Goal: Task Accomplishment & Management: Manage account settings

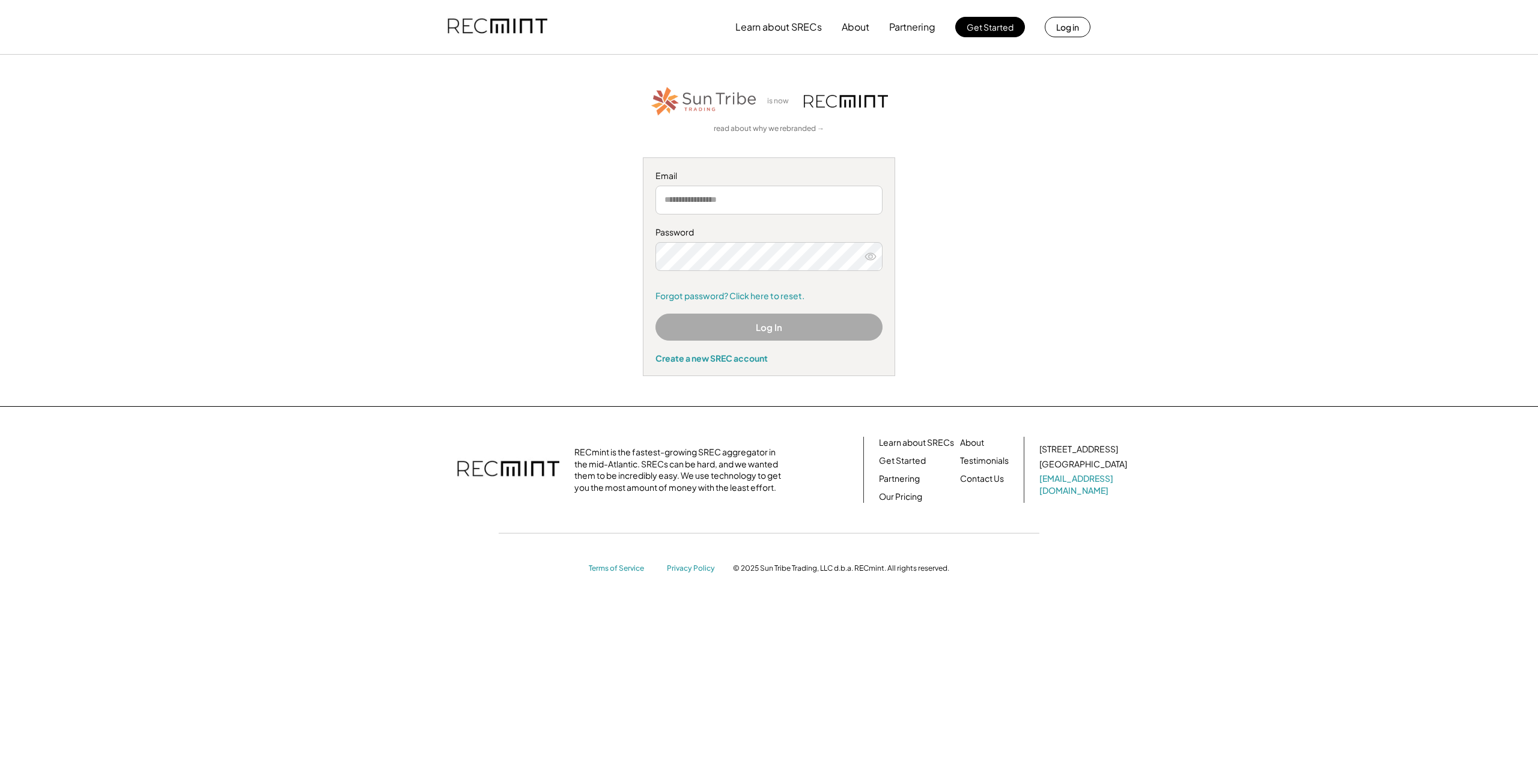
click at [754, 200] on input "email" at bounding box center [769, 200] width 227 height 29
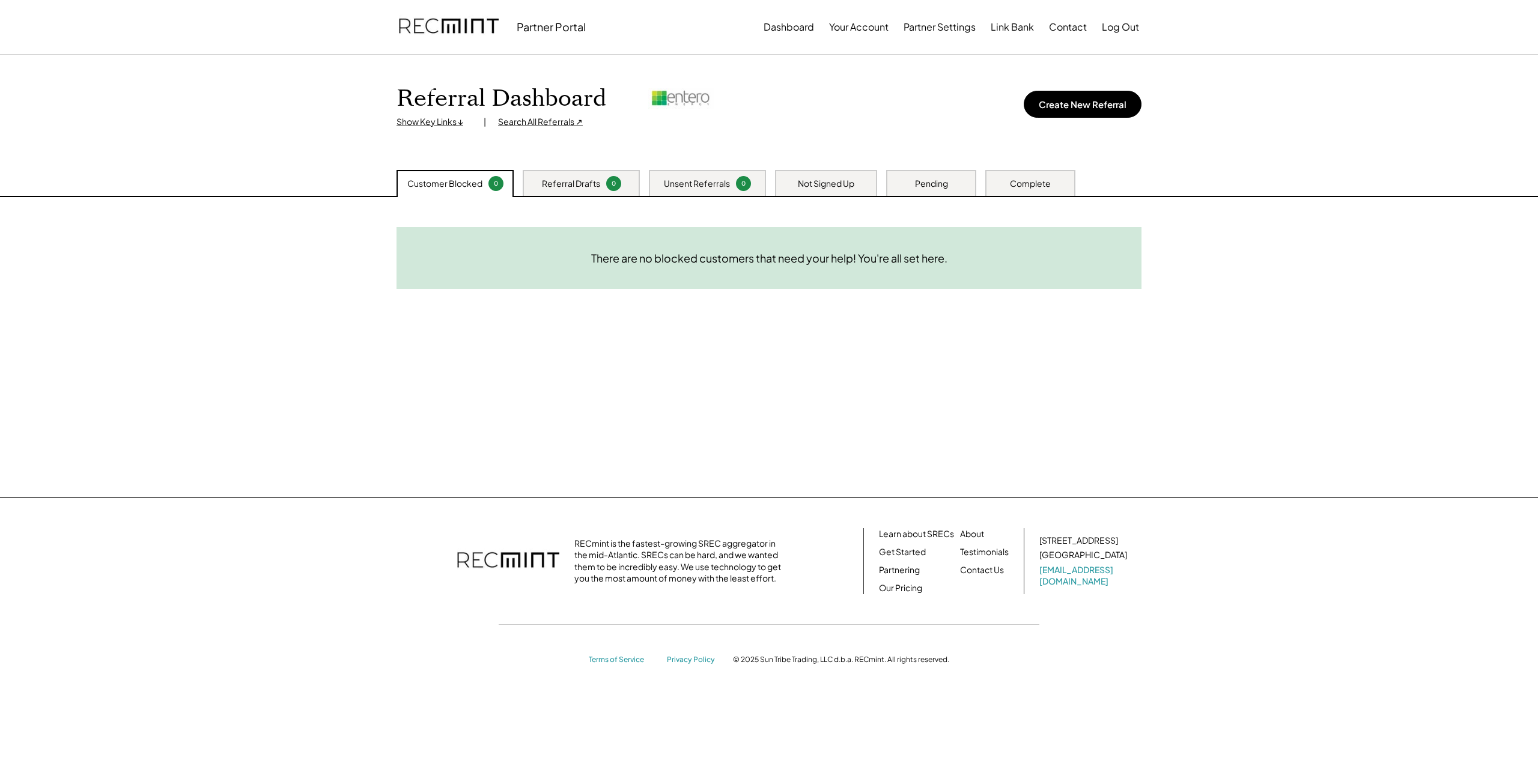
click at [877, 181] on div "Customer Blocked 0 Referral Drafts 0 Unsent Referrals 0 Not Signed Up Pending C…" at bounding box center [769, 183] width 769 height 26
click at [890, 182] on div "Pending" at bounding box center [931, 183] width 90 height 26
click at [851, 186] on div "Not Signed Up" at bounding box center [826, 183] width 57 height 12
click at [1042, 183] on div "Complete" at bounding box center [1031, 183] width 41 height 12
